Goal: Find specific page/section: Find specific page/section

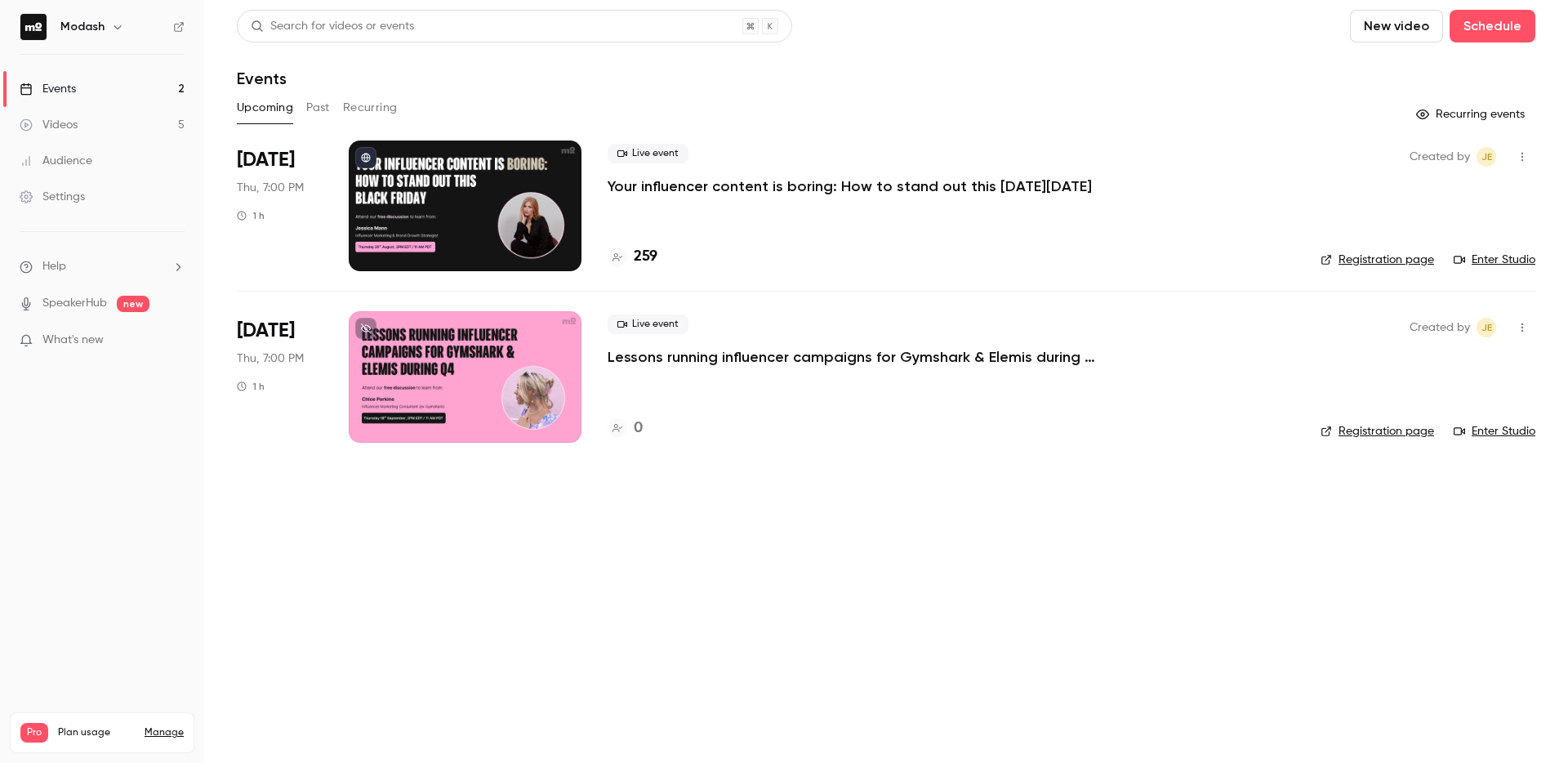
click at [616, 251] on div at bounding box center [617, 257] width 20 height 20
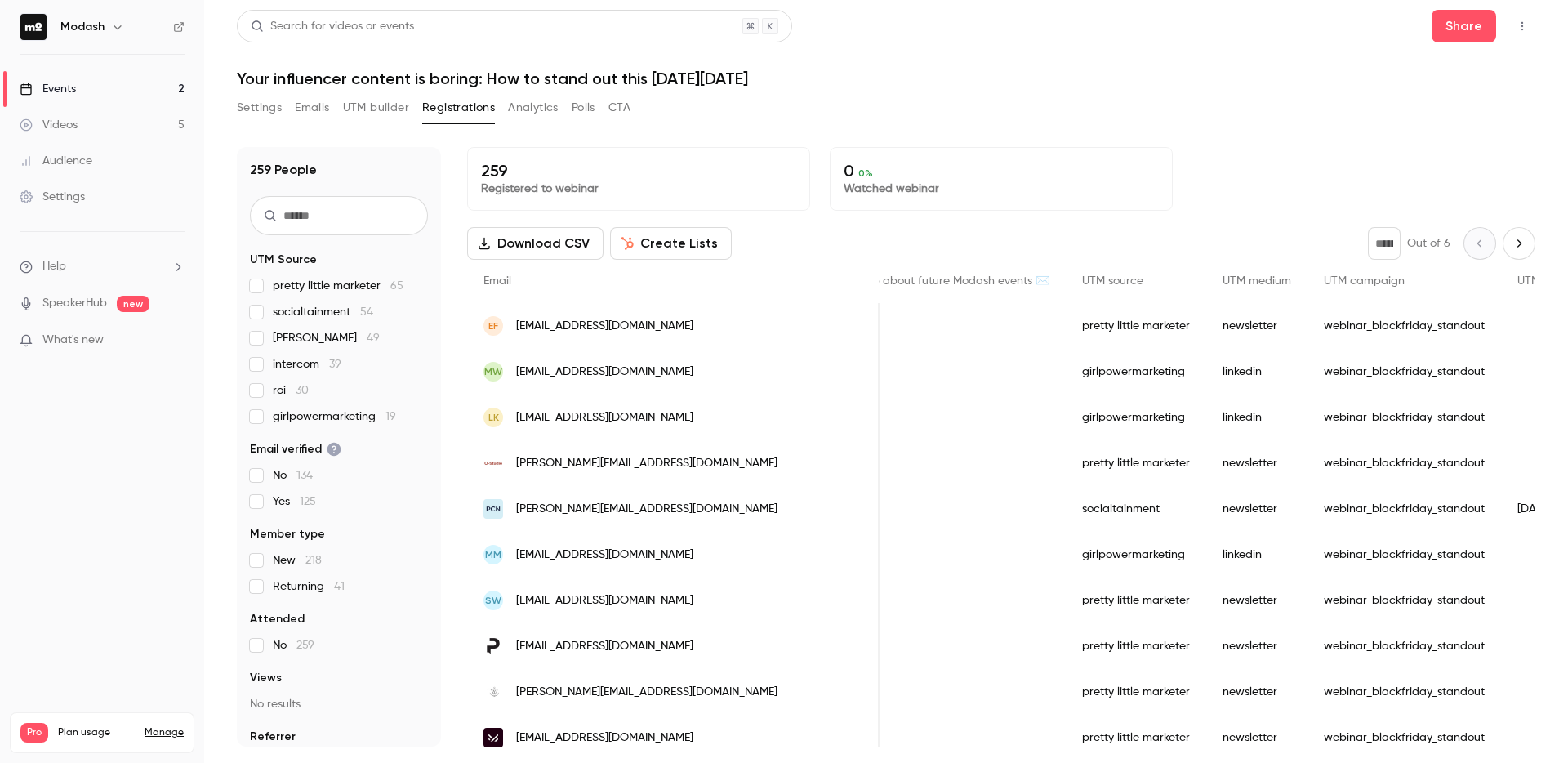
scroll to position [0, 704]
